Goal: Information Seeking & Learning: Learn about a topic

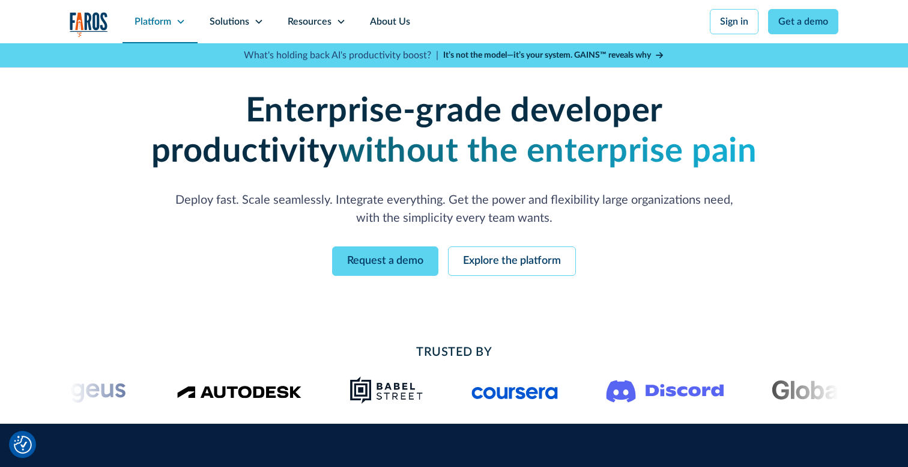
click at [180, 22] on icon at bounding box center [181, 22] width 10 height 10
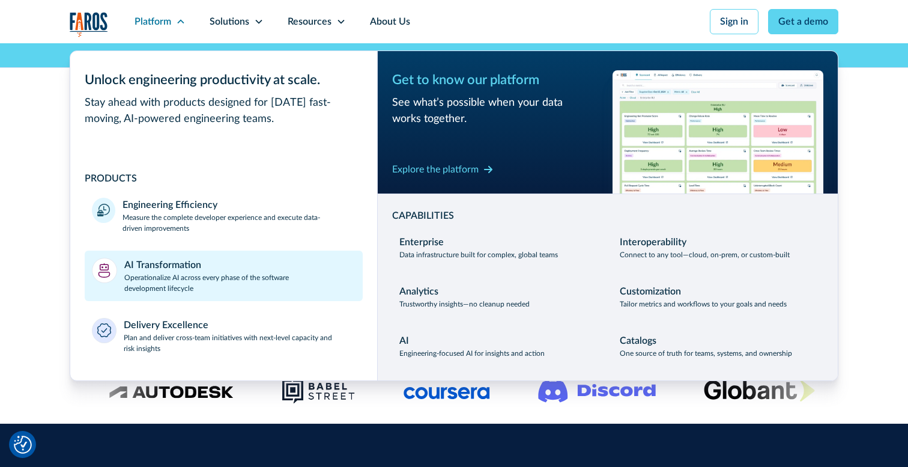
click at [174, 263] on div "AI Transformation" at bounding box center [162, 265] width 77 height 14
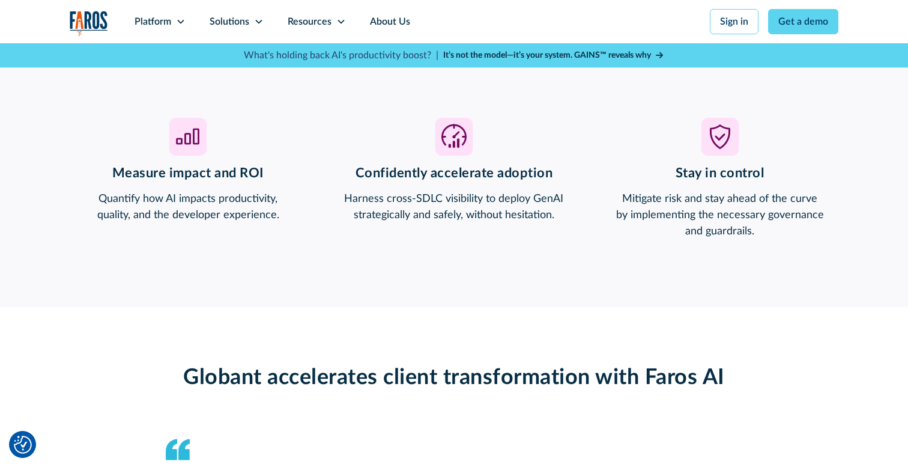
scroll to position [939, 0]
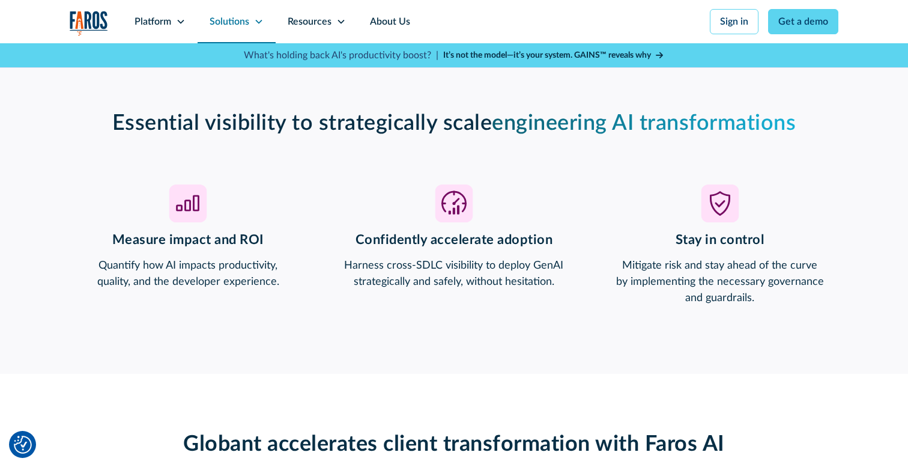
click at [252, 19] on div "Solutions" at bounding box center [237, 21] width 78 height 43
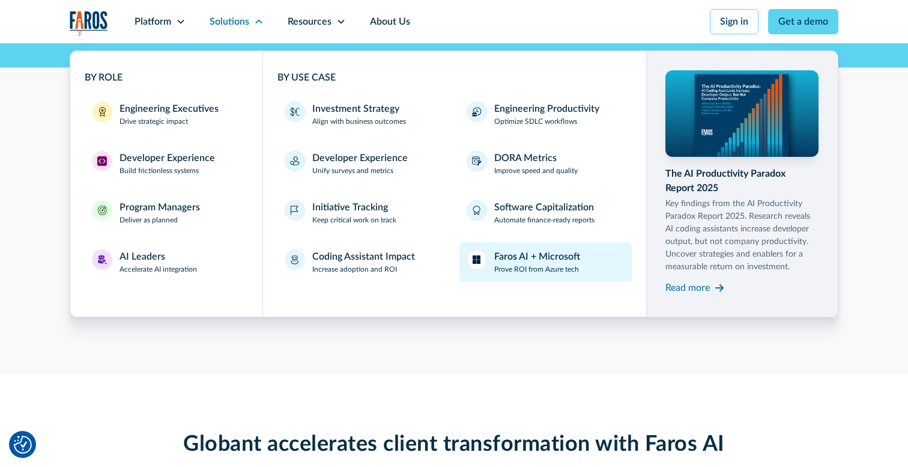
click at [523, 259] on div "Faros AI + Microsoft" at bounding box center [537, 256] width 86 height 14
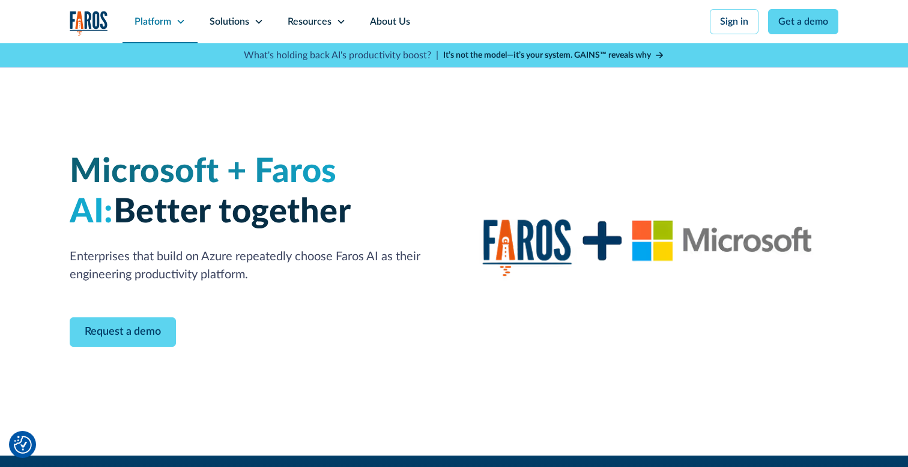
click at [164, 25] on div "Platform" at bounding box center [152, 21] width 37 height 14
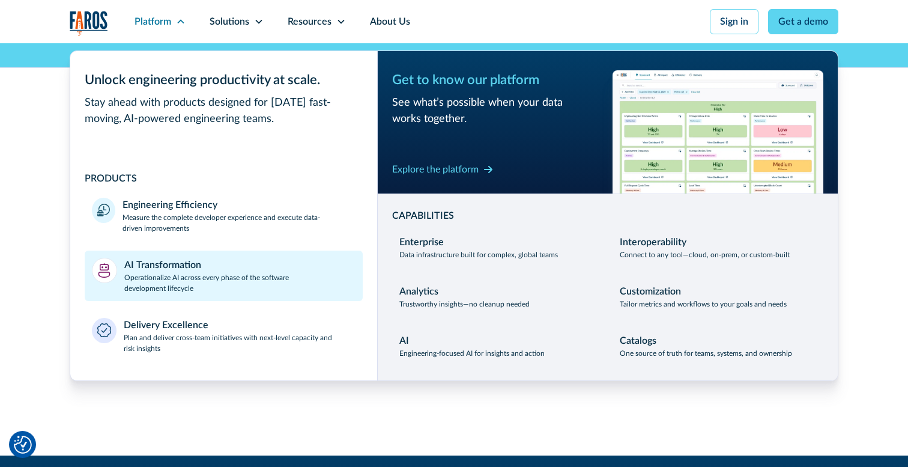
click at [192, 276] on p "Operationalize AI across every phase of the software development lifecycle" at bounding box center [240, 283] width 232 height 22
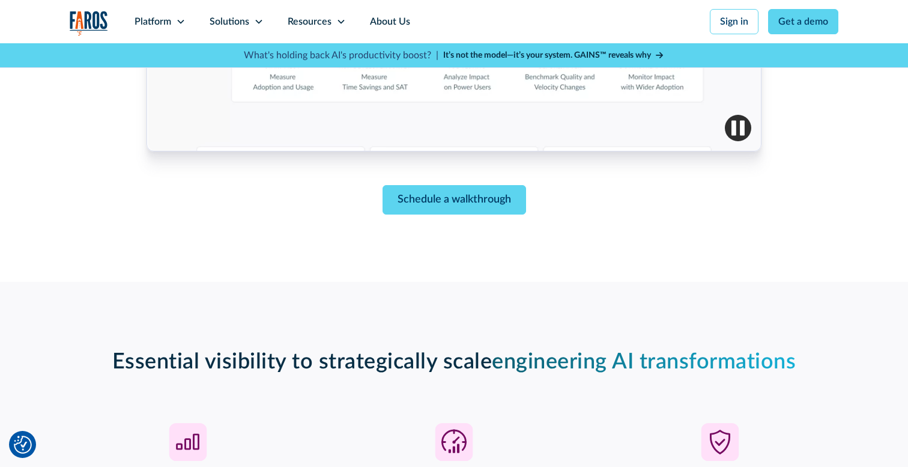
scroll to position [705, 0]
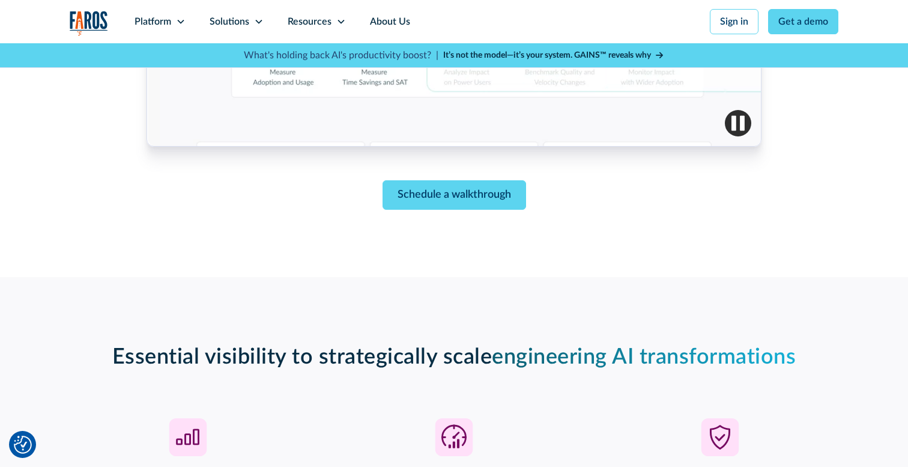
click at [811, 346] on h2 "Essential visibility to strategically scale engineering AI transformations" at bounding box center [454, 357] width 769 height 26
